Goal: Task Accomplishment & Management: Complete application form

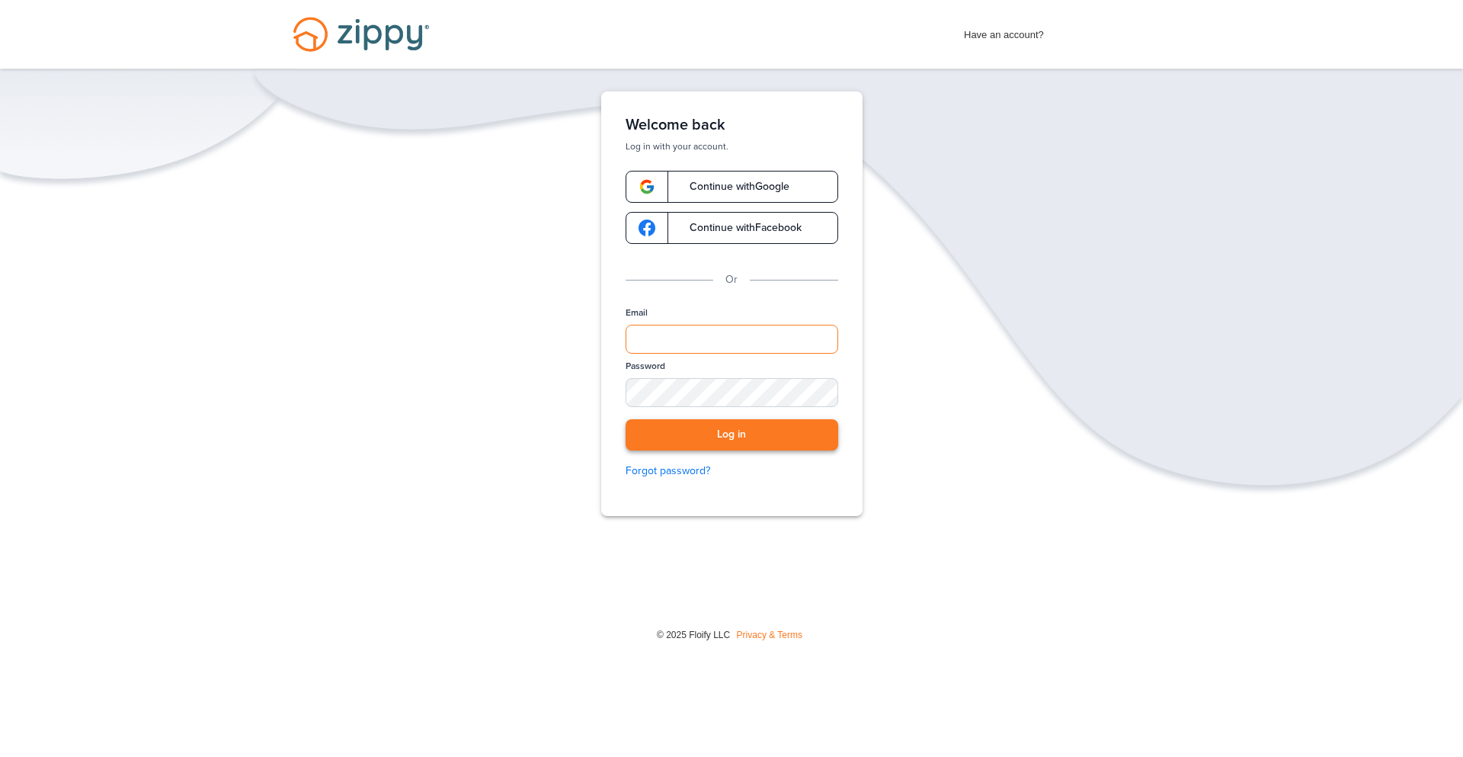
type input "**********"
click at [792, 440] on button "Log in" at bounding box center [731, 434] width 213 height 31
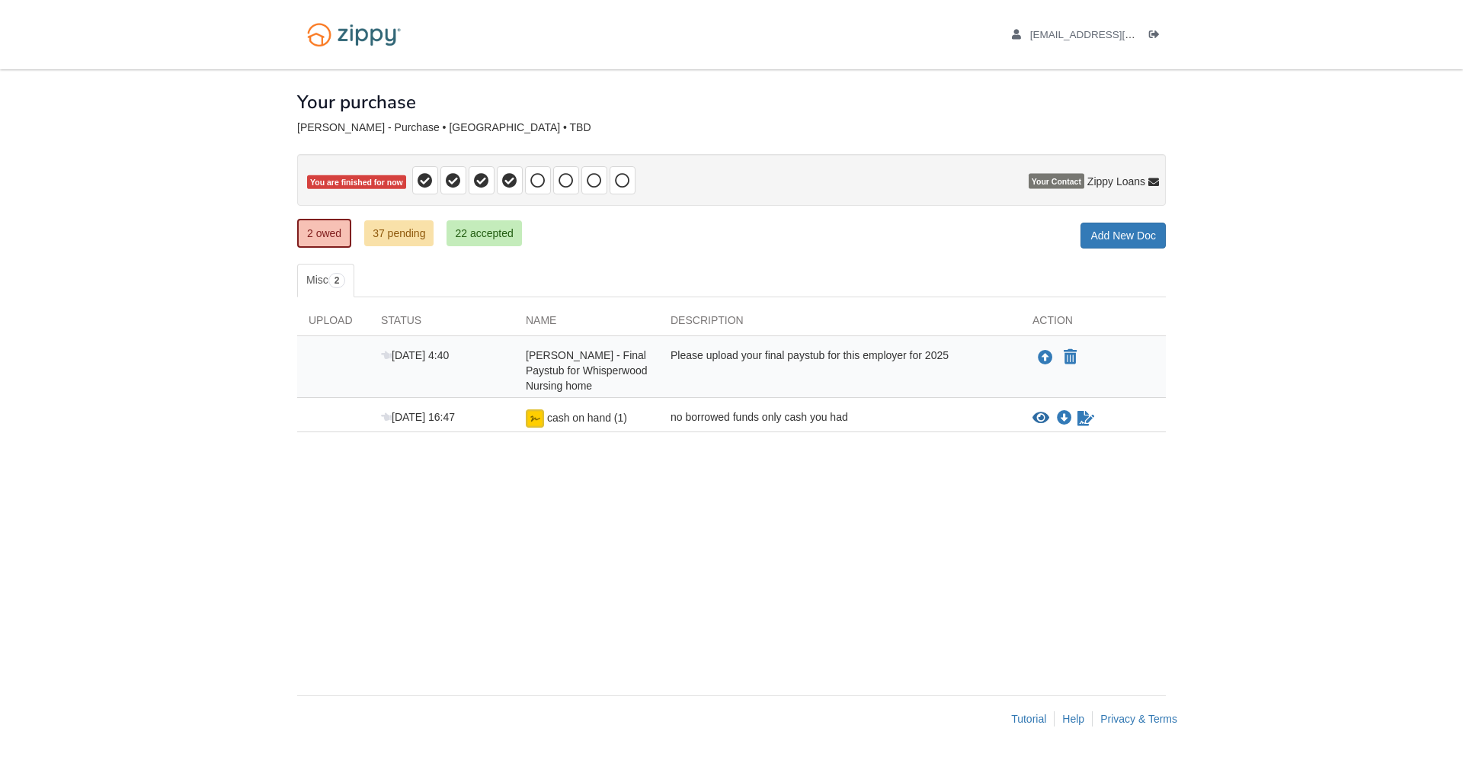
drag, startPoint x: 552, startPoint y: 374, endPoint x: 912, endPoint y: 368, distance: 360.4
click at [555, 373] on span "Brittney Nolan - Final Paystub for Whisperwood Nursing home" at bounding box center [587, 370] width 122 height 43
click at [1050, 350] on icon "Upload Brittney Nolan - Final Paystub for Whisperwood Nursing home" at bounding box center [1045, 357] width 15 height 15
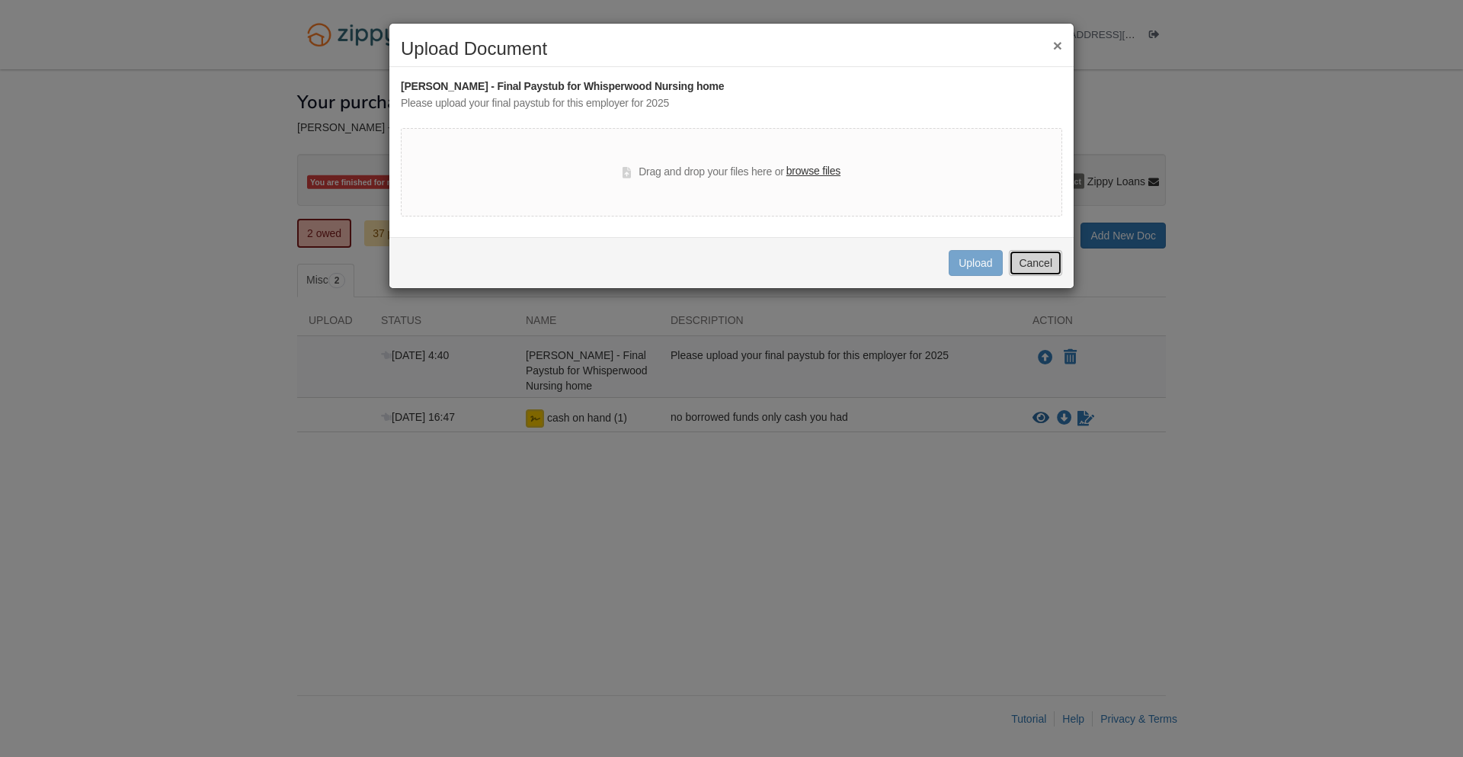
click at [1049, 273] on button "Cancel" at bounding box center [1035, 263] width 53 height 26
